Goal: Information Seeking & Learning: Learn about a topic

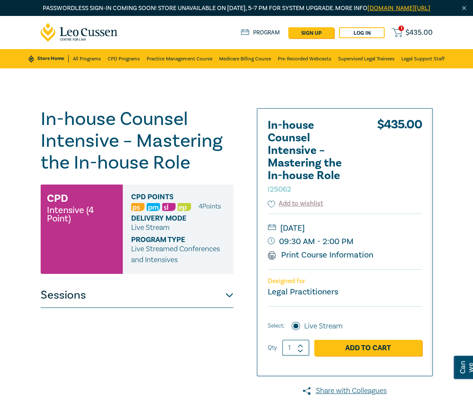
scroll to position [252, 0]
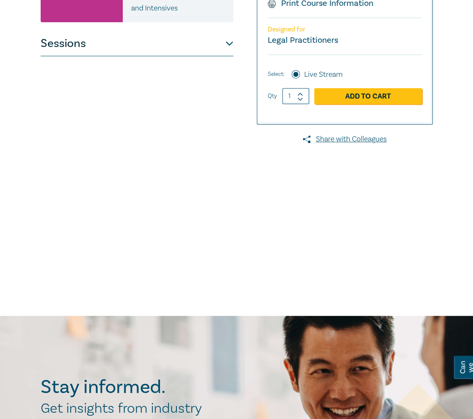
click at [214, 55] on button "Sessions" at bounding box center [137, 43] width 193 height 25
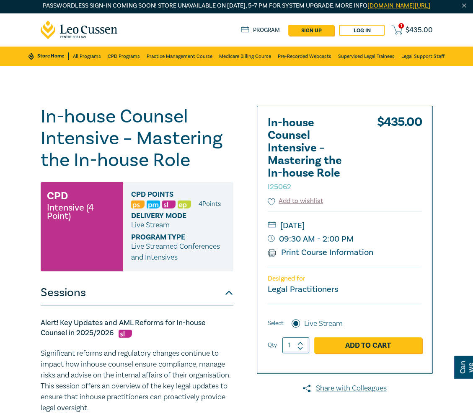
scroll to position [0, 0]
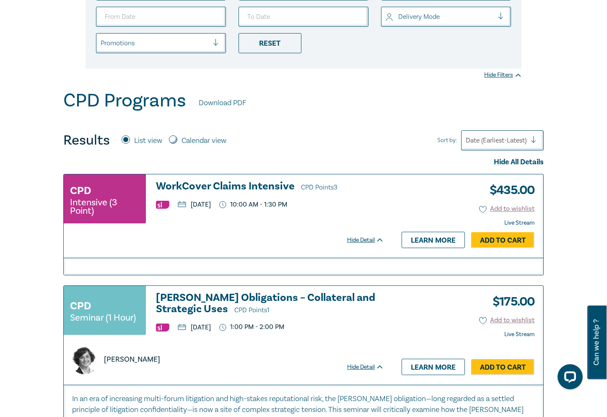
scroll to position [209, 0]
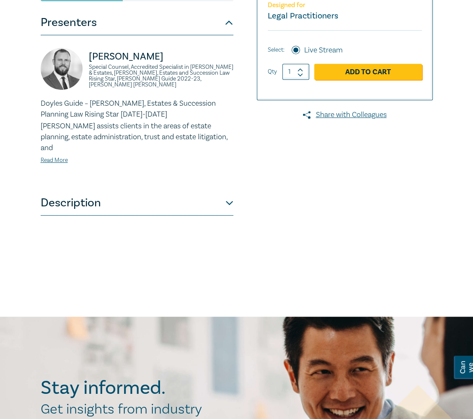
scroll to position [251, 0]
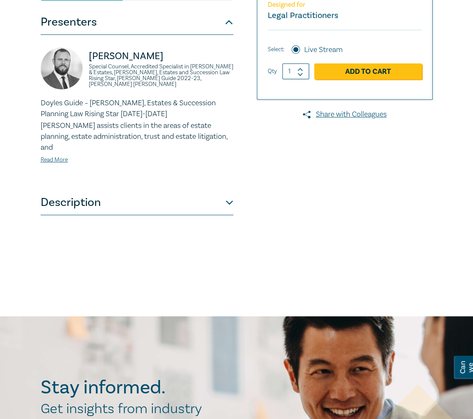
click at [213, 197] on button "Description" at bounding box center [137, 202] width 193 height 25
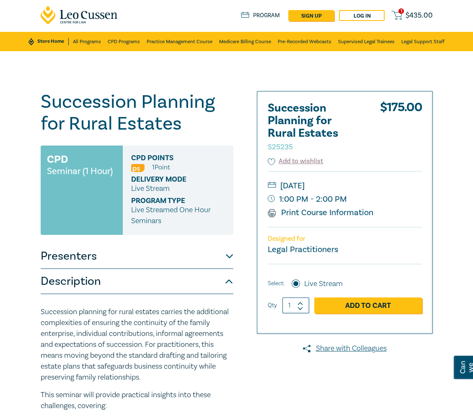
scroll to position [0, 0]
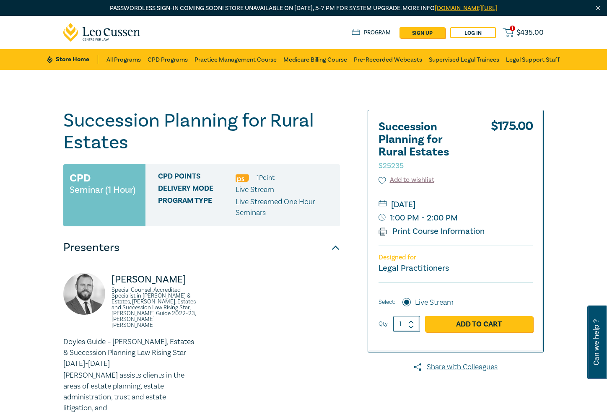
scroll to position [252, 0]
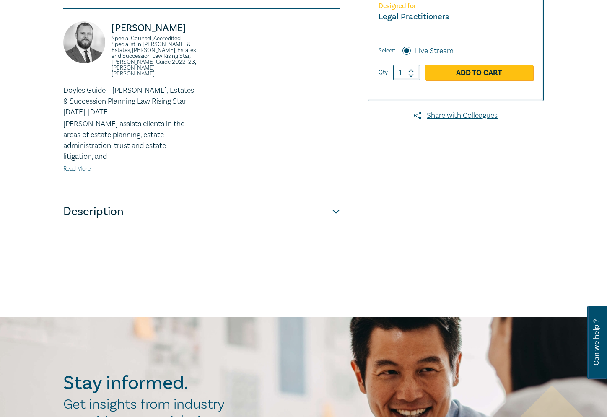
click at [163, 199] on button "Description" at bounding box center [201, 211] width 277 height 25
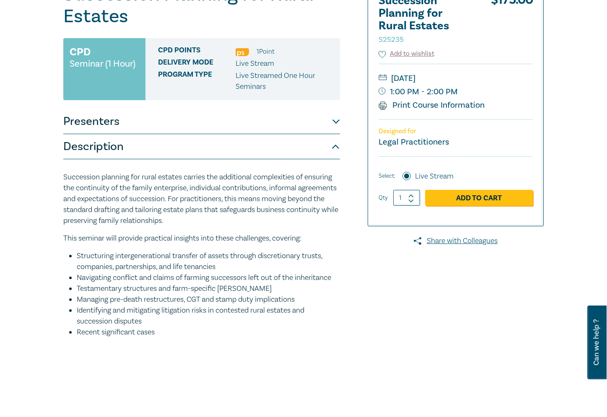
scroll to position [126, 0]
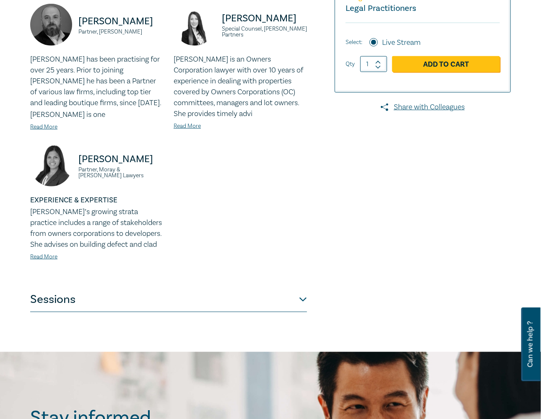
scroll to position [247, 0]
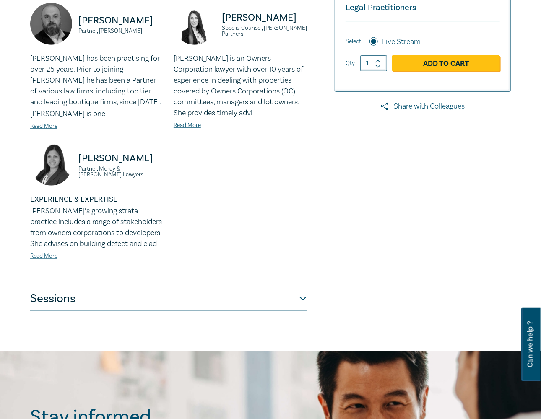
click at [140, 300] on button "Sessions" at bounding box center [168, 298] width 277 height 25
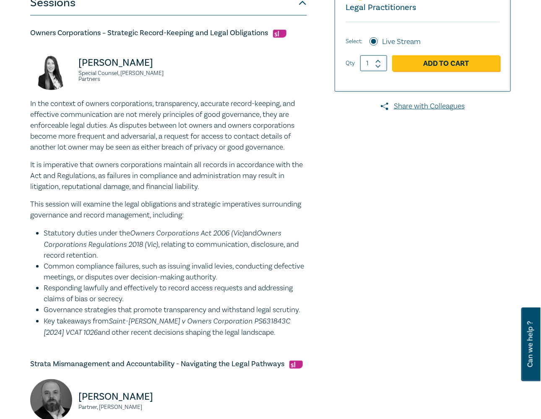
click at [335, 187] on div "Owners Corporation Intensive I25054 CPD Intensive (3 Point) CPD Points 3 Point …" at bounding box center [188, 409] width 327 height 1095
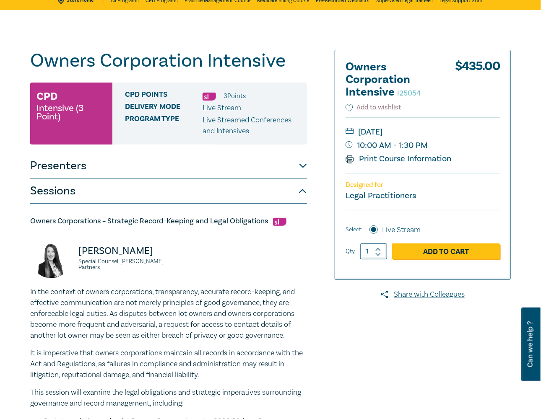
scroll to position [0, 0]
